Goal: Navigation & Orientation: Find specific page/section

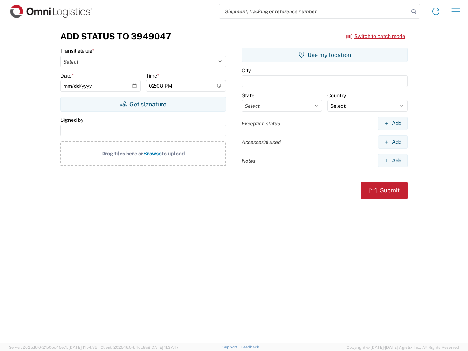
click at [314, 11] on input "search" at bounding box center [315, 11] width 190 height 14
click at [414, 12] on icon at bounding box center [414, 12] width 10 height 10
click at [436, 11] on icon at bounding box center [436, 11] width 12 height 12
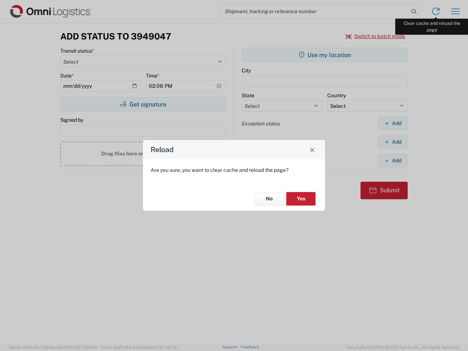
click at [456, 11] on div "Reload Are you sure, you want to clear cache and reload the page? No Yes" at bounding box center [234, 175] width 468 height 351
click at [376, 36] on div "Reload Are you sure, you want to clear cache and reload the page? No Yes" at bounding box center [234, 175] width 468 height 351
click at [143, 104] on div "Reload Are you sure, you want to clear cache and reload the page? No Yes" at bounding box center [234, 175] width 468 height 351
click at [325, 55] on div "Reload Are you sure, you want to clear cache and reload the page? No Yes" at bounding box center [234, 175] width 468 height 351
click at [393, 123] on div "Reload Are you sure, you want to clear cache and reload the page? No Yes" at bounding box center [234, 175] width 468 height 351
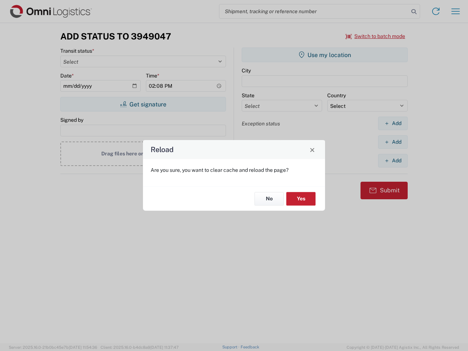
click at [393, 142] on div "Reload Are you sure, you want to clear cache and reload the page? No Yes" at bounding box center [234, 175] width 468 height 351
click at [393, 161] on div "Reload Are you sure, you want to clear cache and reload the page? No Yes" at bounding box center [234, 175] width 468 height 351
